Goal: Information Seeking & Learning: Learn about a topic

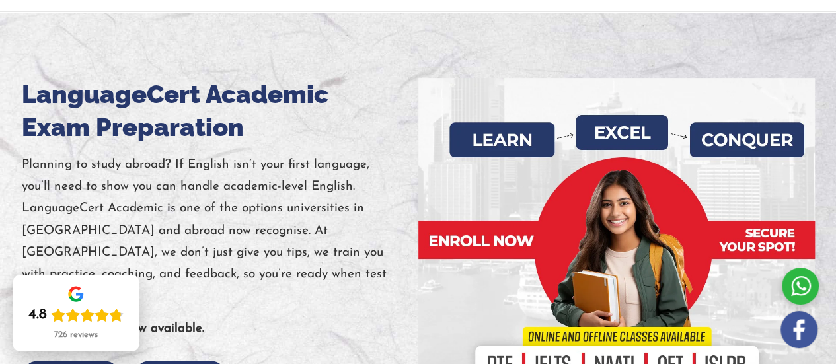
scroll to position [56, 0]
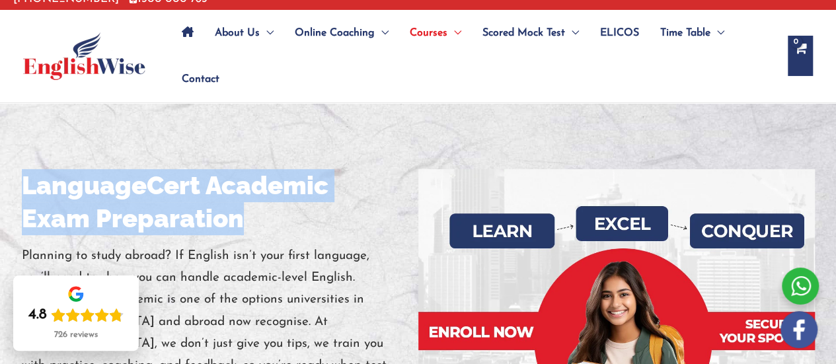
drag, startPoint x: 22, startPoint y: 182, endPoint x: 269, endPoint y: 208, distance: 248.6
click at [269, 208] on h1 "LanguageCert Academic Exam Preparation" at bounding box center [220, 202] width 397 height 66
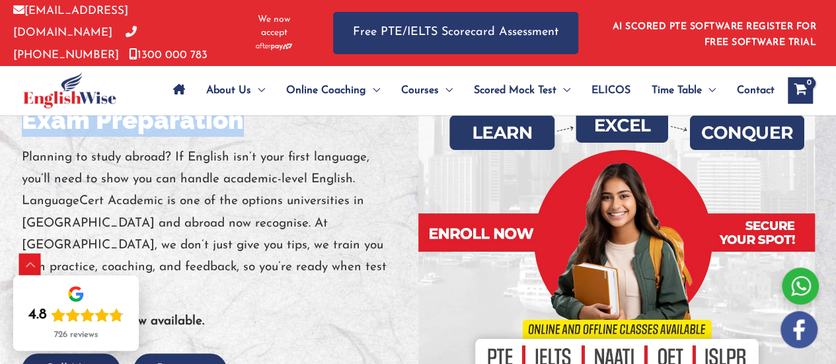
scroll to position [255, 0]
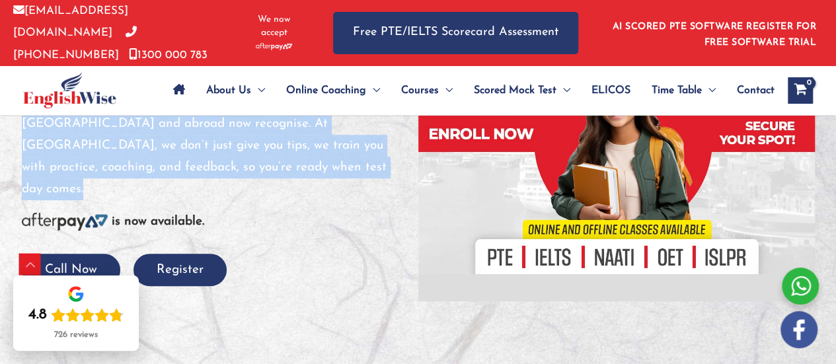
click at [274, 201] on div at bounding box center [220, 206] width 397 height 10
copy div "LanguageCert Academic Exam Preparation Planning to study abroad? If English isn…"
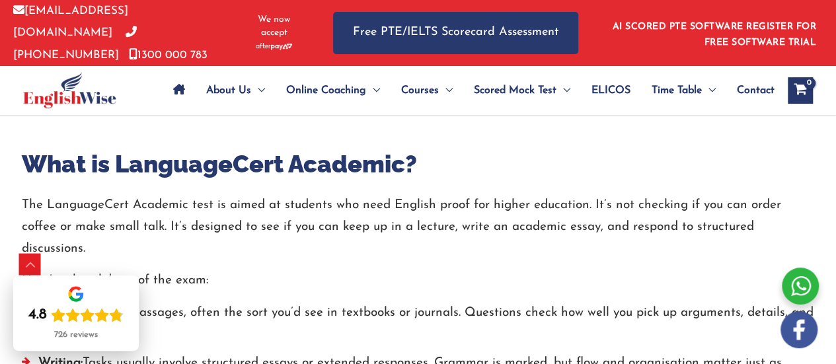
scroll to position [519, 0]
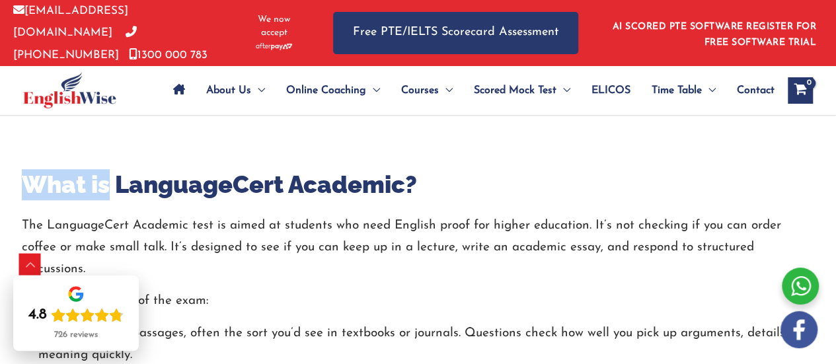
drag, startPoint x: 19, startPoint y: 170, endPoint x: 106, endPoint y: 187, distance: 89.0
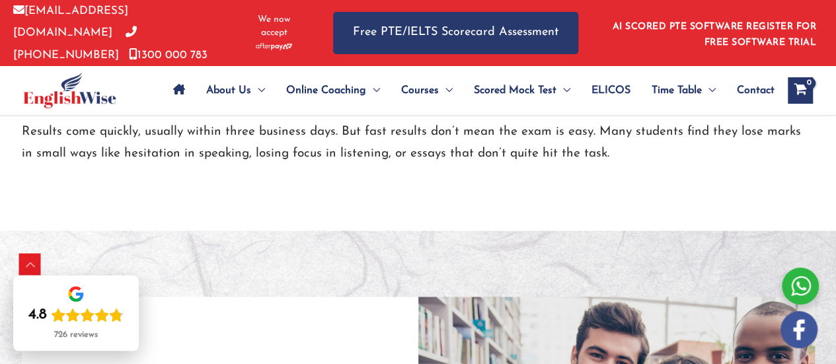
scroll to position [916, 0]
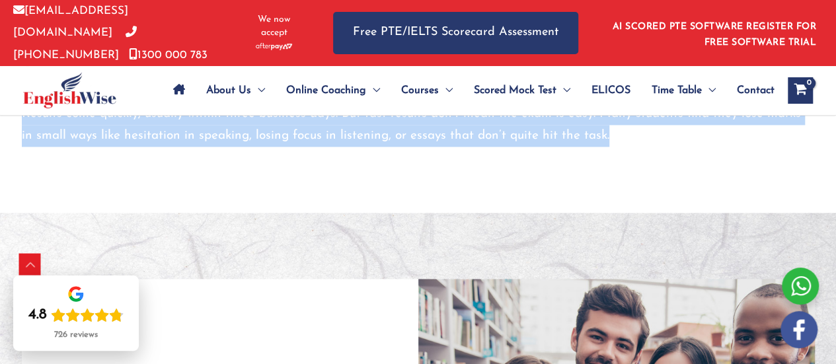
copy div "Lore ip DolorsitAmet Consecte? Adi ElitseddOeiu Temporin utla et dolor ma aliqu…"
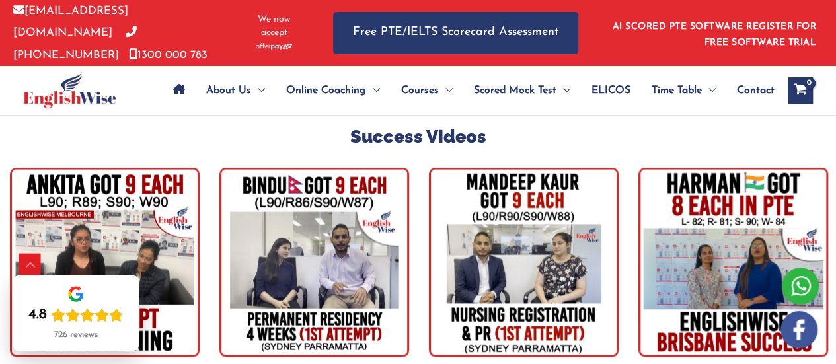
scroll to position [3693, 0]
